Goal: Obtain resource: Obtain resource

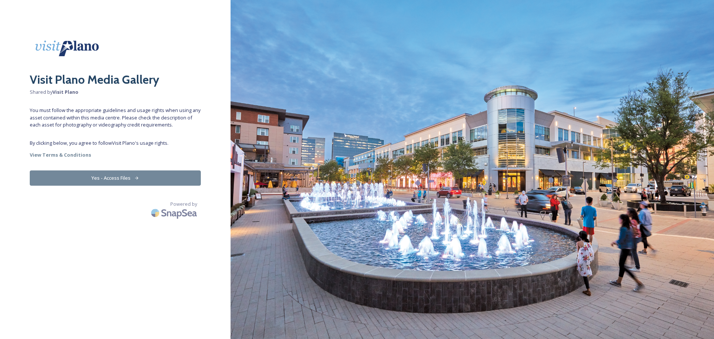
click at [123, 181] on button "Yes - Access Files" at bounding box center [115, 177] width 171 height 15
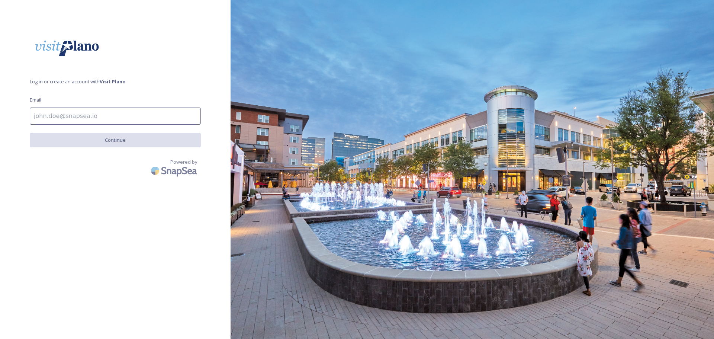
click at [117, 121] on input at bounding box center [115, 115] width 171 height 17
type input "[EMAIL_ADDRESS][DOMAIN_NAME]"
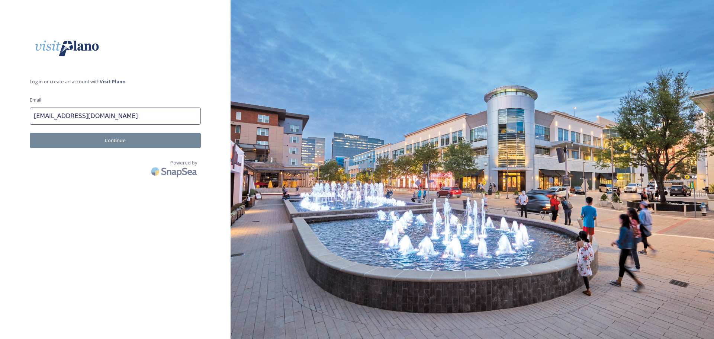
click at [109, 139] on button "Continue" at bounding box center [115, 140] width 171 height 15
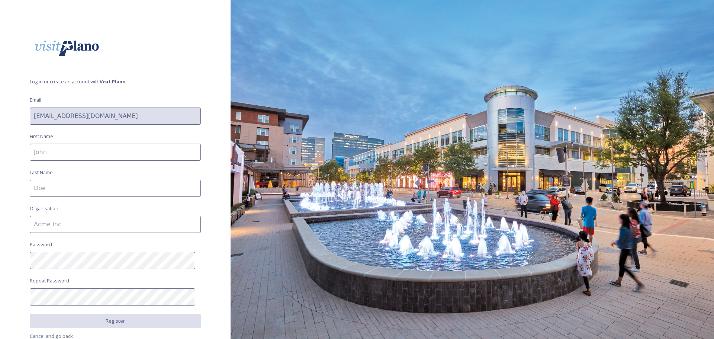
click at [107, 144] on input at bounding box center [115, 152] width 171 height 17
type input "Lexi"
type input "[PERSON_NAME]"
click at [41, 229] on input at bounding box center [115, 224] width 171 height 17
type input "Meeting Professionals International"
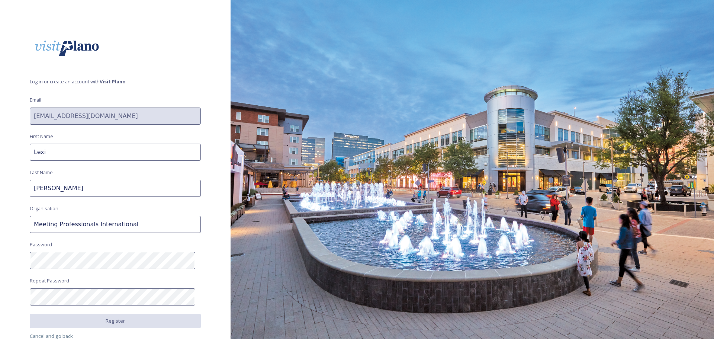
scroll to position [33, 0]
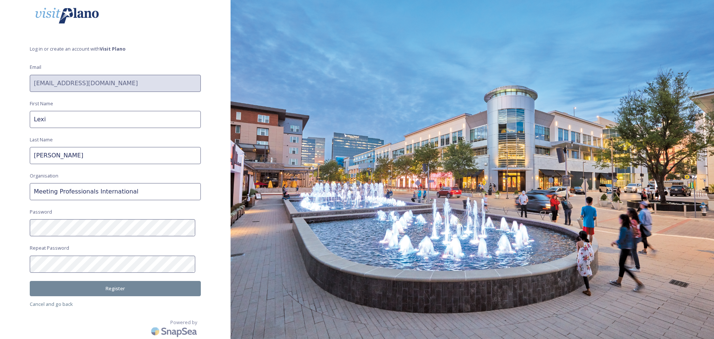
click at [109, 292] on button "Register" at bounding box center [115, 288] width 171 height 15
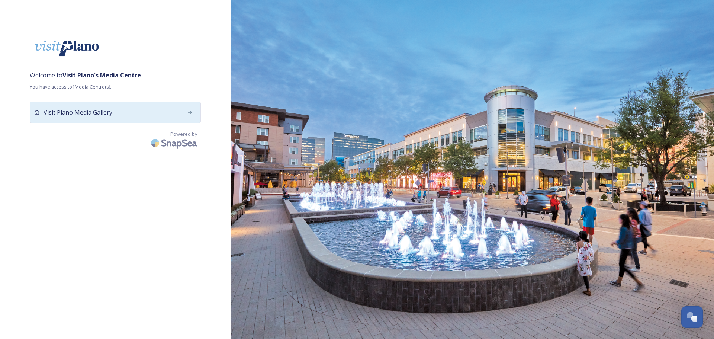
click at [142, 105] on div "Visit Plano Media Gallery" at bounding box center [115, 113] width 171 height 22
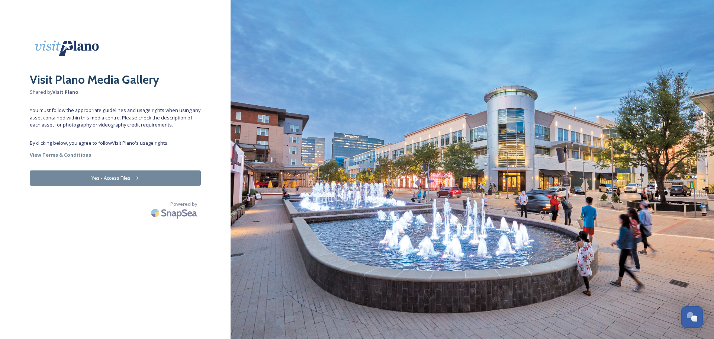
click at [117, 182] on button "Yes - Access Files" at bounding box center [115, 177] width 171 height 15
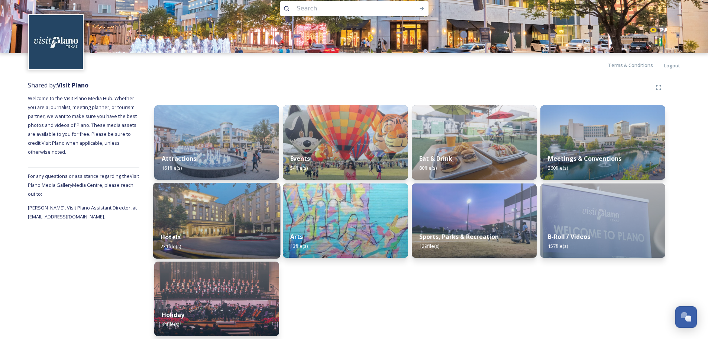
scroll to position [18, 0]
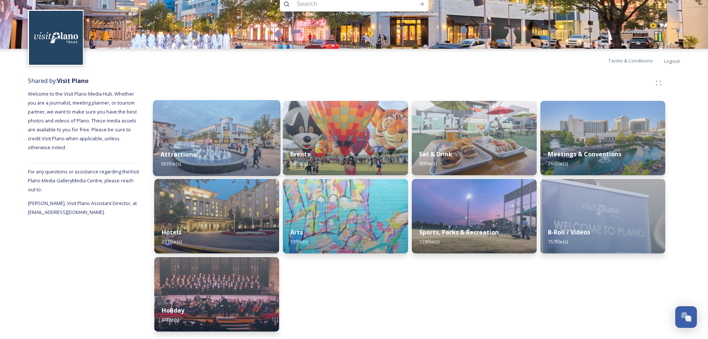
click at [232, 127] on img at bounding box center [217, 138] width 128 height 76
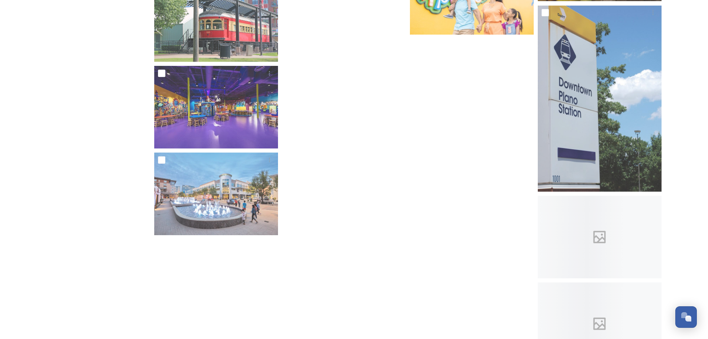
scroll to position [4341, 0]
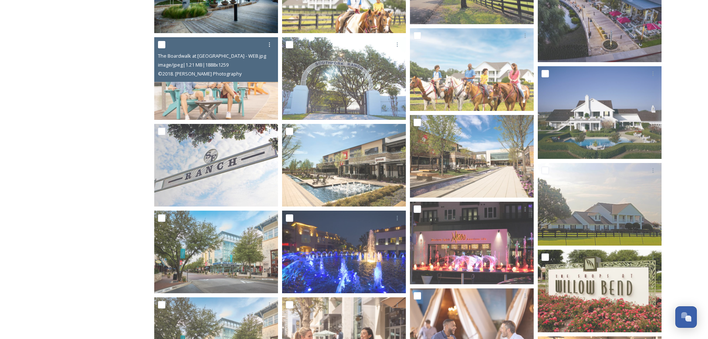
scroll to position [2025, 0]
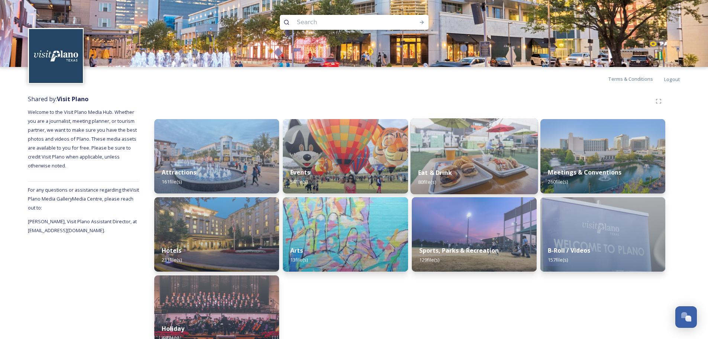
click at [482, 171] on div "Eat & Drink 80 file(s)" at bounding box center [475, 177] width 128 height 34
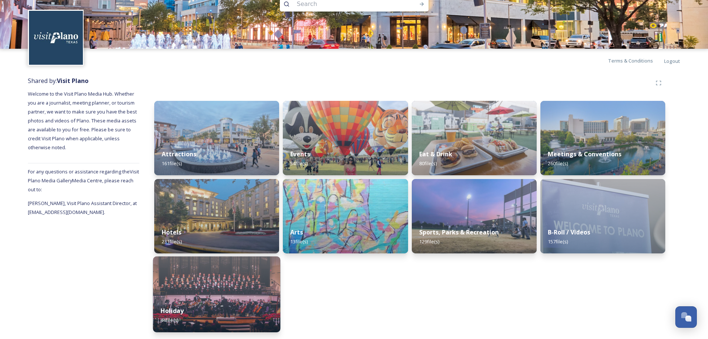
click at [231, 296] on img at bounding box center [217, 294] width 128 height 76
